Goal: Task Accomplishment & Management: Complete application form

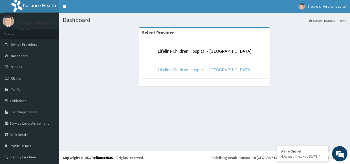
click at [216, 71] on link "Lifeline Children Hospital - [GEOGRAPHIC_DATA]" at bounding box center [204, 70] width 94 height 6
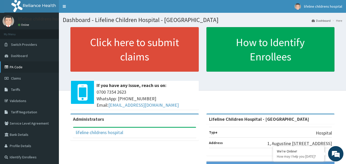
click at [38, 69] on link "PA Code" at bounding box center [29, 66] width 59 height 11
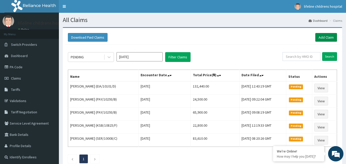
click at [331, 38] on link "Add Claim" at bounding box center [326, 37] width 22 height 9
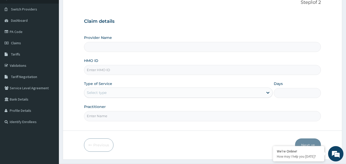
scroll to position [48, 0]
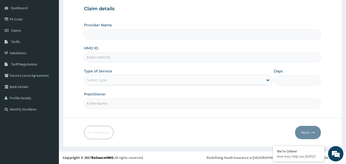
type input "Lifeline Children Hospital - [GEOGRAPHIC_DATA]"
click at [110, 59] on input "HMO ID" at bounding box center [202, 57] width 237 height 10
paste input "SLF/10006/A"
type input "SLF/10006/A"
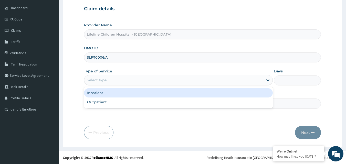
click at [107, 84] on div "Select type" at bounding box center [173, 80] width 179 height 8
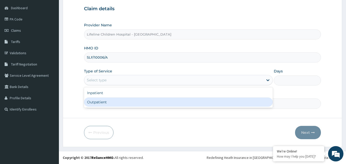
click at [106, 102] on div "Outpatient" at bounding box center [178, 102] width 189 height 9
type input "1"
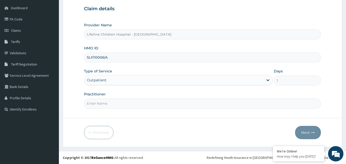
click at [112, 102] on input "Practitioner" at bounding box center [202, 104] width 237 height 10
type input "DDR"
click at [301, 130] on button "Next" at bounding box center [308, 132] width 26 height 13
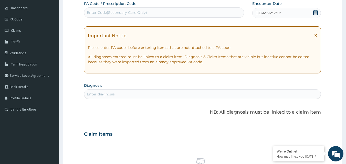
scroll to position [0, 0]
click at [263, 14] on span "DD-MM-YYYY" at bounding box center [267, 12] width 25 height 5
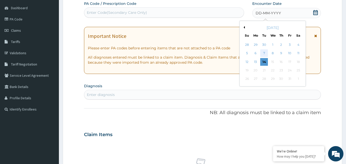
click at [263, 52] on div "7" at bounding box center [264, 54] width 8 height 8
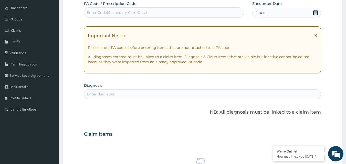
click at [157, 90] on div "Enter diagnosis" at bounding box center [202, 94] width 237 height 10
type input "FEVER"
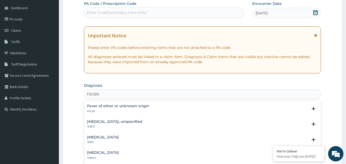
click at [118, 106] on h4 "Fever of other or unknown origin" at bounding box center [118, 106] width 62 height 4
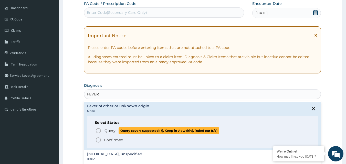
click at [99, 129] on icon "status option query" at bounding box center [98, 131] width 6 height 6
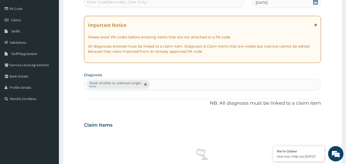
scroll to position [205, 0]
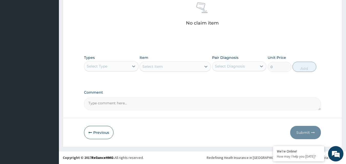
click at [120, 69] on div "Select Type" at bounding box center [106, 66] width 45 height 8
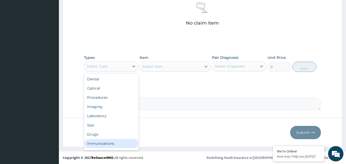
click at [99, 147] on div "Immunizations" at bounding box center [111, 143] width 55 height 9
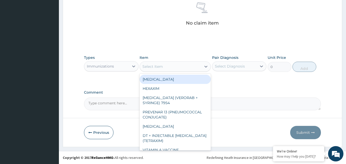
click at [171, 67] on div "Select Item" at bounding box center [170, 66] width 61 height 8
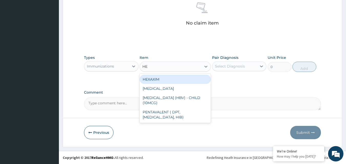
type input "HEP"
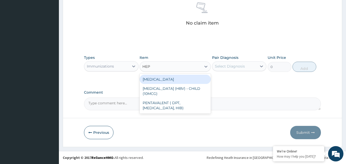
click at [175, 78] on div "HEPATITIS A" at bounding box center [174, 79] width 71 height 9
type input "29310"
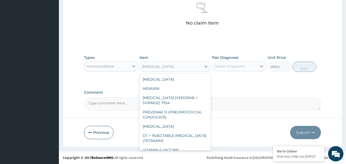
click at [154, 65] on div "HEPATITIS A" at bounding box center [157, 66] width 31 height 5
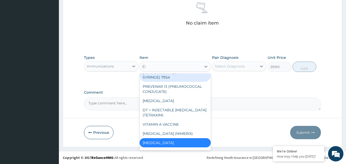
scroll to position [0, 0]
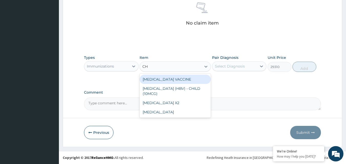
type input "CHI"
click at [178, 79] on div "CHICKEN POX VACCINE" at bounding box center [174, 79] width 71 height 9
type input "38000"
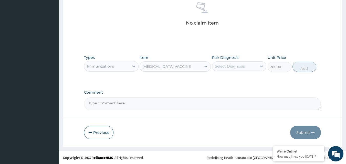
click at [174, 67] on div "CHICKEN POX VACCINE" at bounding box center [166, 66] width 48 height 5
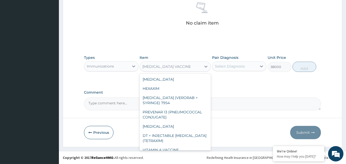
scroll to position [35, 0]
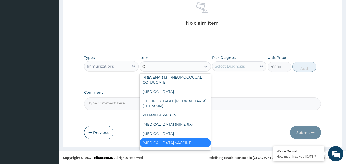
type input "CH"
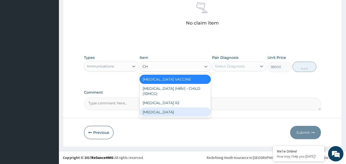
click at [167, 108] on div "CHICKEN POX" at bounding box center [174, 111] width 71 height 9
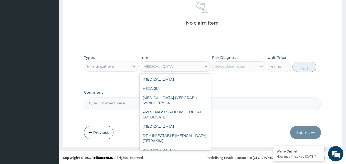
click at [167, 67] on div "CHICKEN POX" at bounding box center [157, 66] width 31 height 5
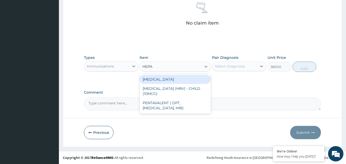
type input "HEPAT"
click at [168, 81] on div "HEPATITIS A" at bounding box center [174, 79] width 71 height 9
type input "29310"
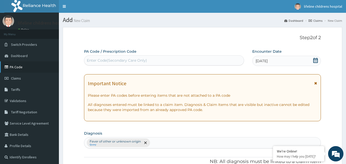
click at [34, 68] on link "PA Code" at bounding box center [29, 66] width 59 height 11
